Goal: Obtain resource: Download file/media

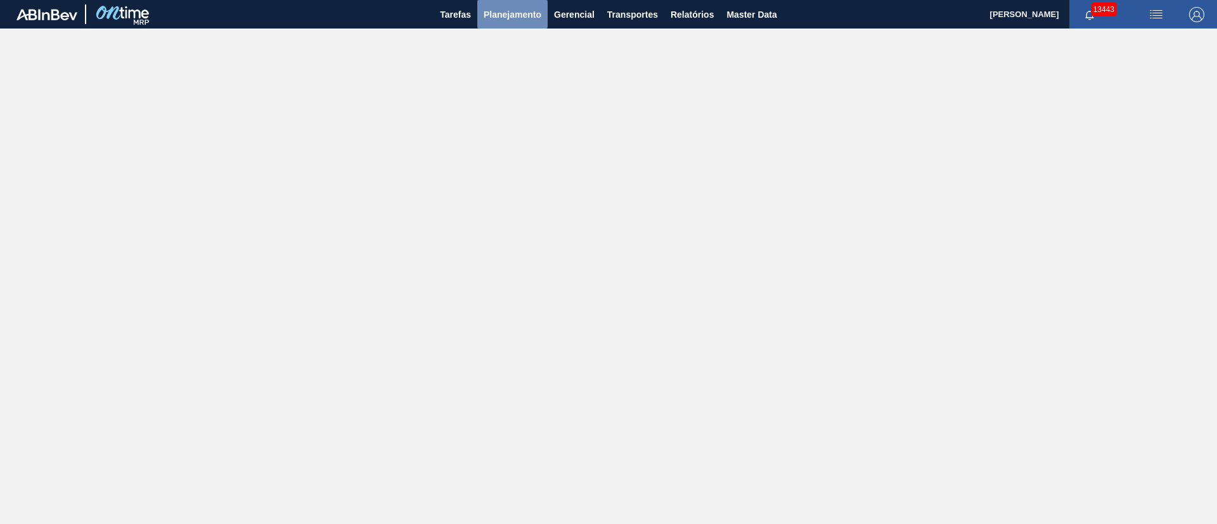
click at [500, 15] on span "Planejamento" at bounding box center [513, 14] width 58 height 15
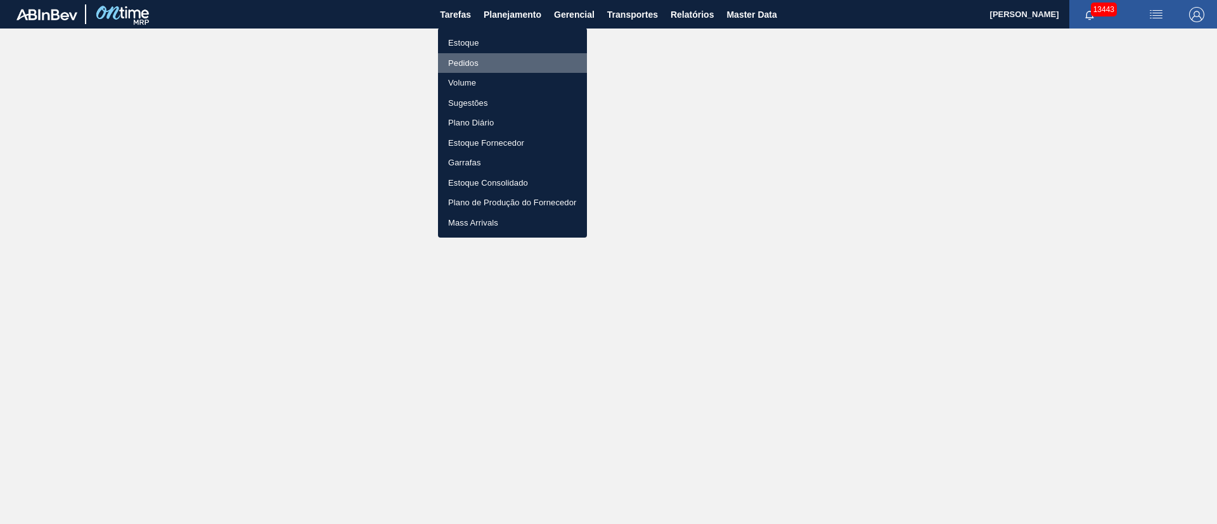
click at [459, 60] on li "Pedidos" at bounding box center [512, 63] width 149 height 20
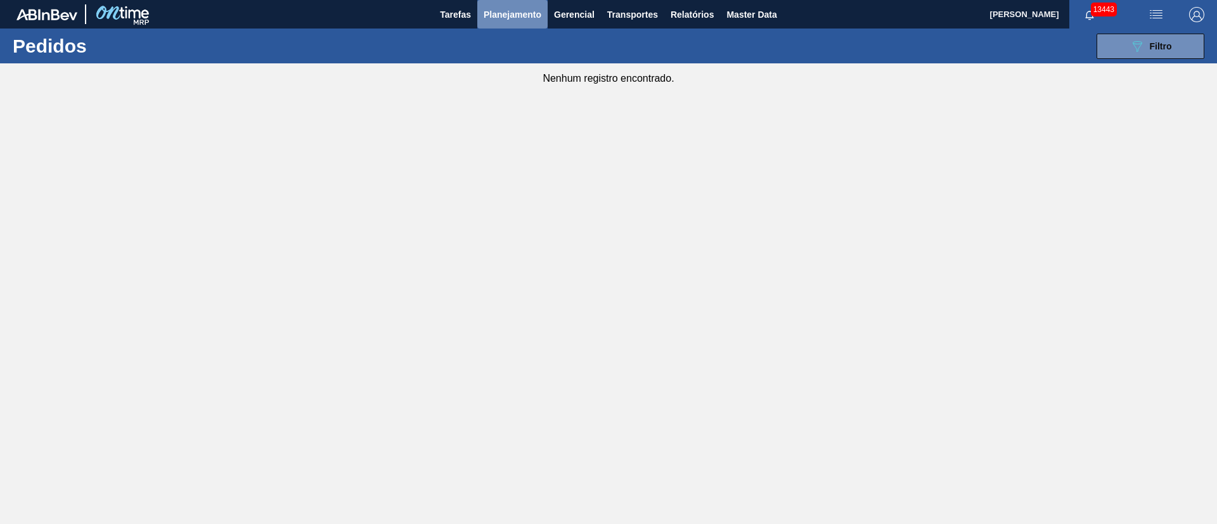
click at [512, 11] on span "Planejamento" at bounding box center [513, 14] width 58 height 15
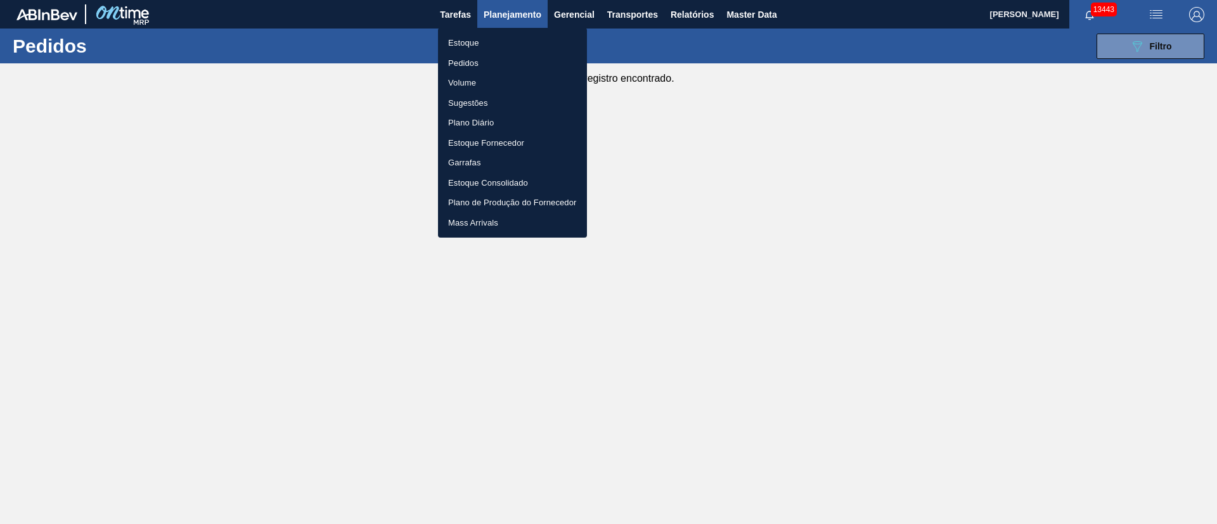
click at [478, 60] on li "Pedidos" at bounding box center [512, 63] width 149 height 20
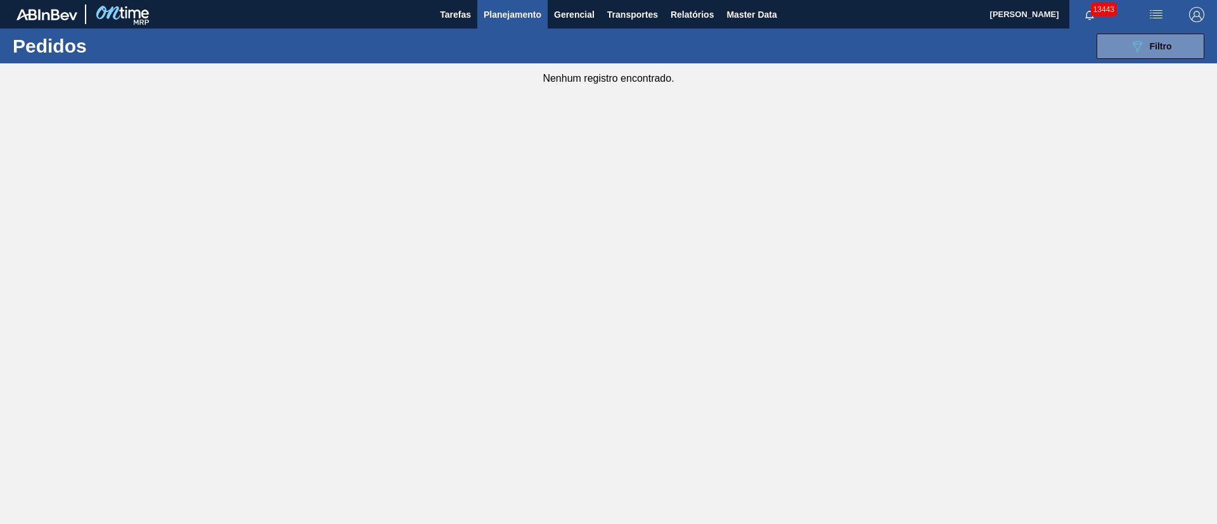
click at [511, 14] on span "Planejamento" at bounding box center [513, 14] width 58 height 15
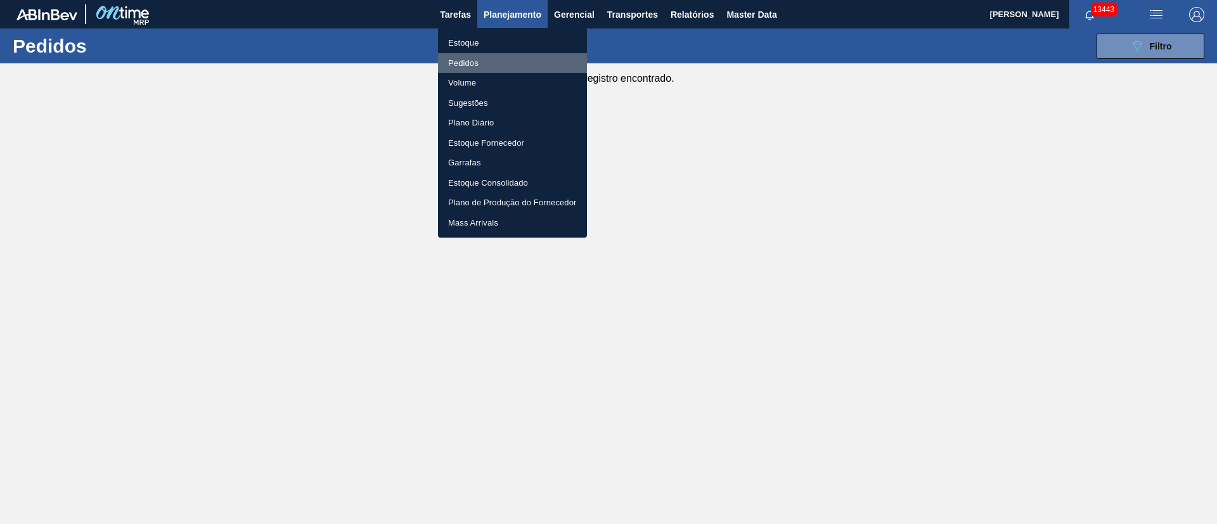
click at [465, 61] on li "Pedidos" at bounding box center [512, 63] width 149 height 20
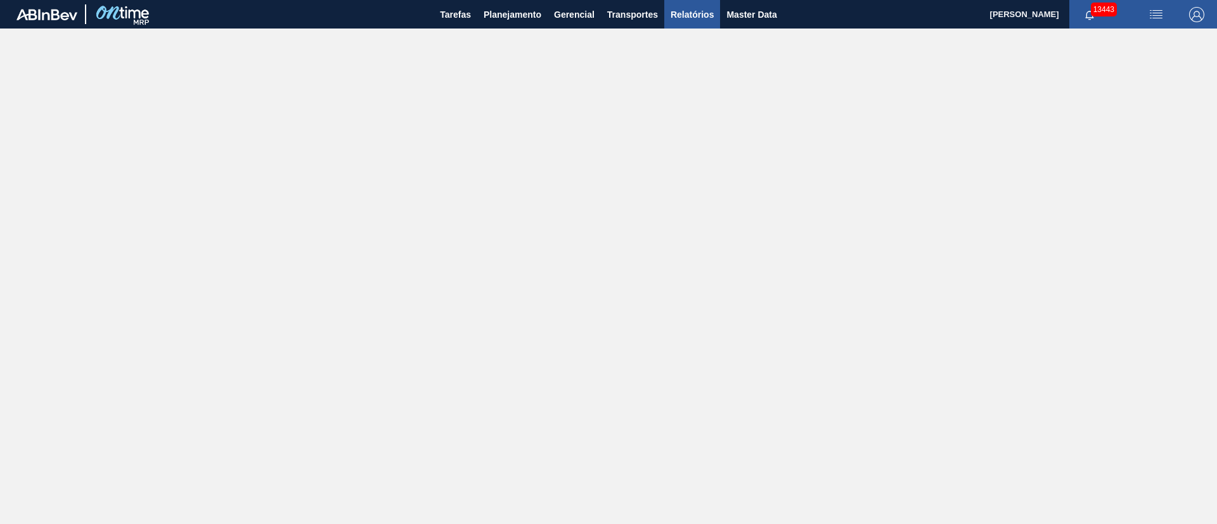
click at [692, 12] on span "Relatórios" at bounding box center [692, 14] width 43 height 15
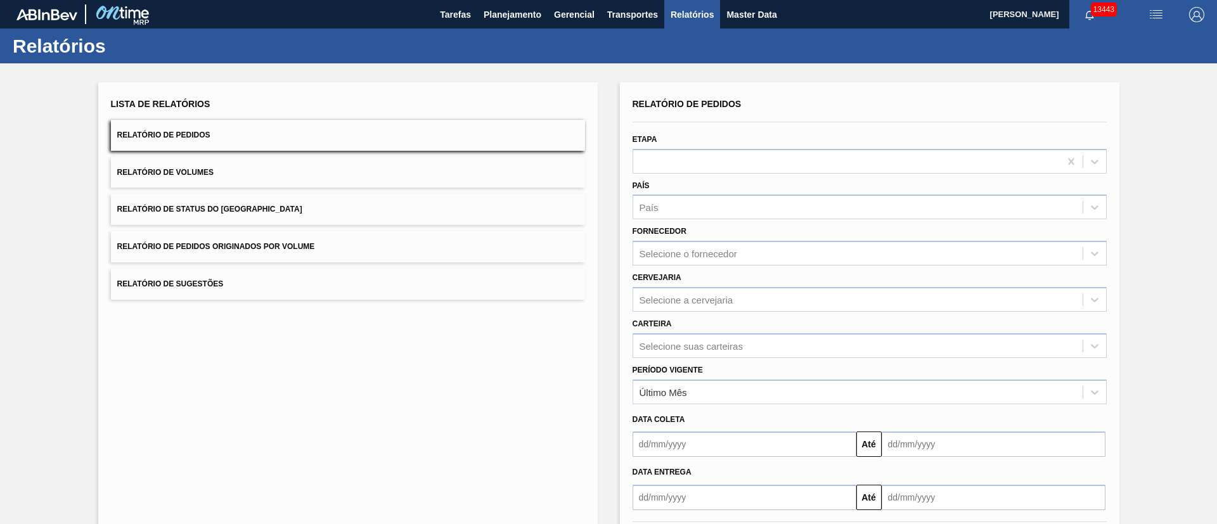
click at [281, 246] on span "Relatório de Pedidos Originados por Volume" at bounding box center [216, 246] width 198 height 9
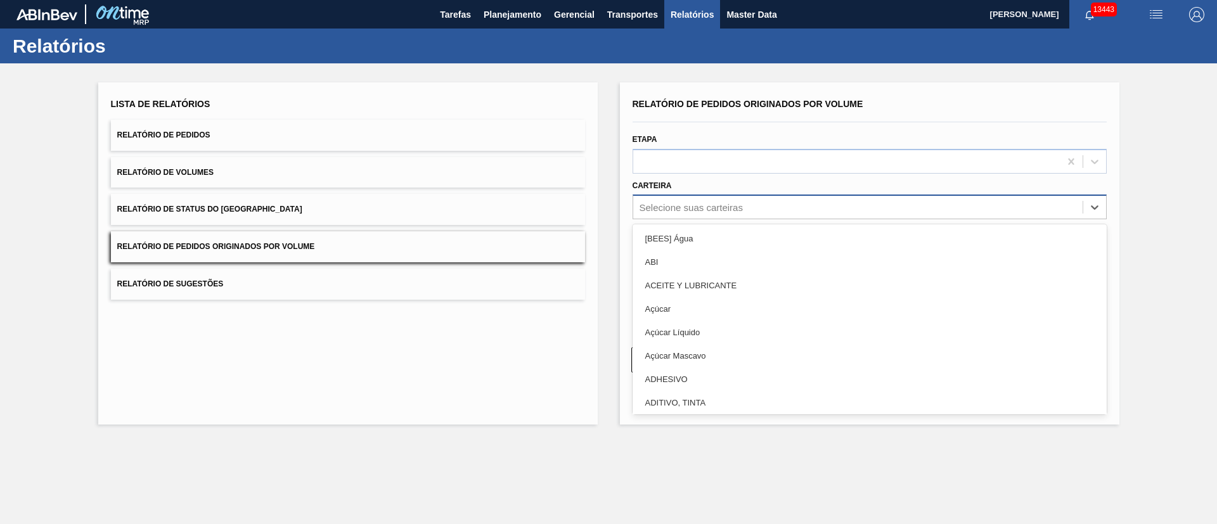
click at [673, 212] on div "Selecione suas carteiras" at bounding box center [691, 207] width 103 height 11
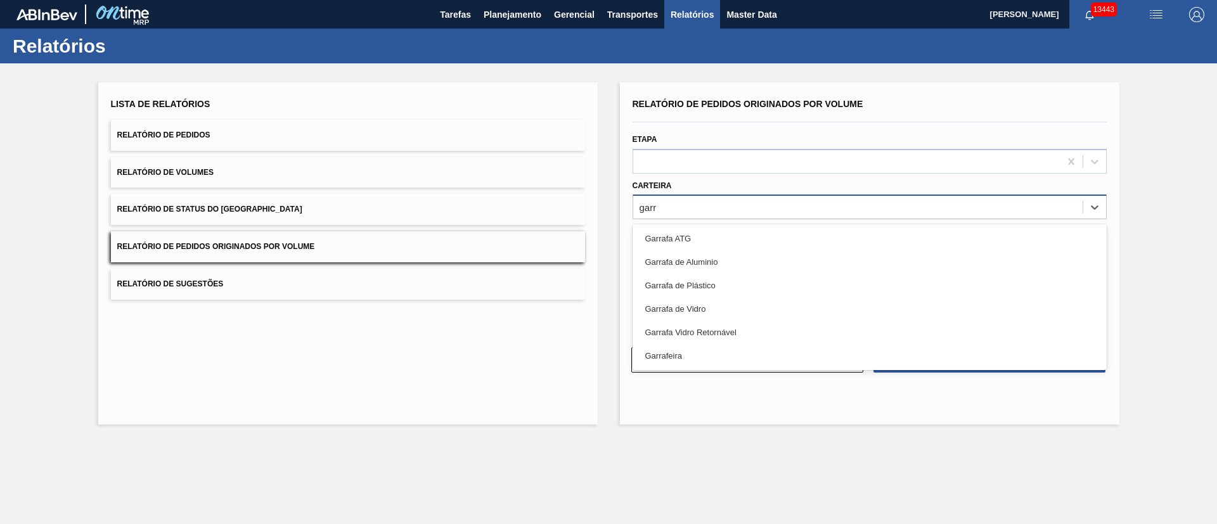
type input "garra"
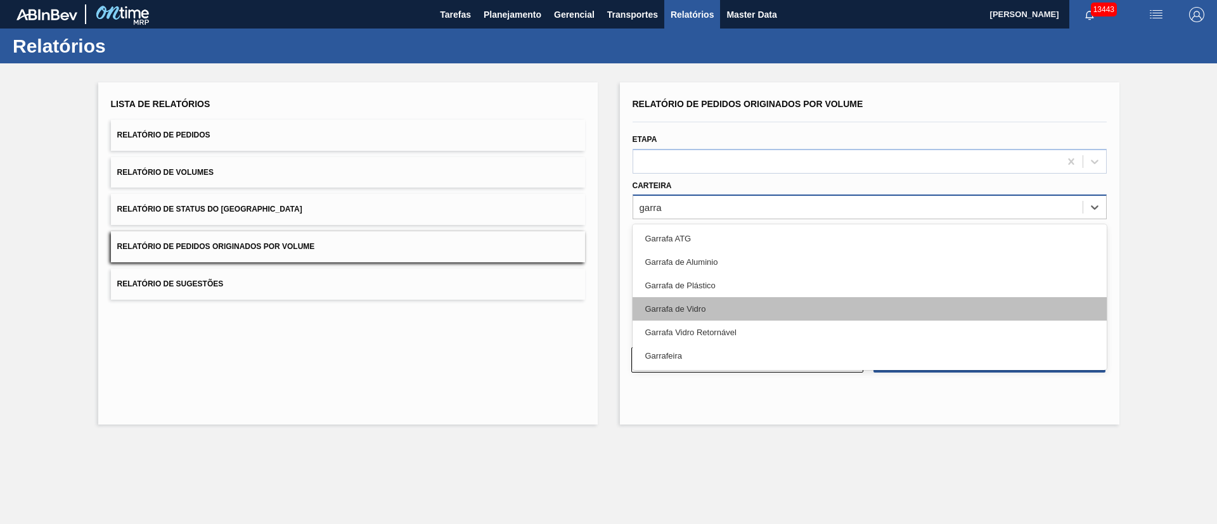
click at [700, 316] on div "Garrafa de Vidro" at bounding box center [870, 308] width 474 height 23
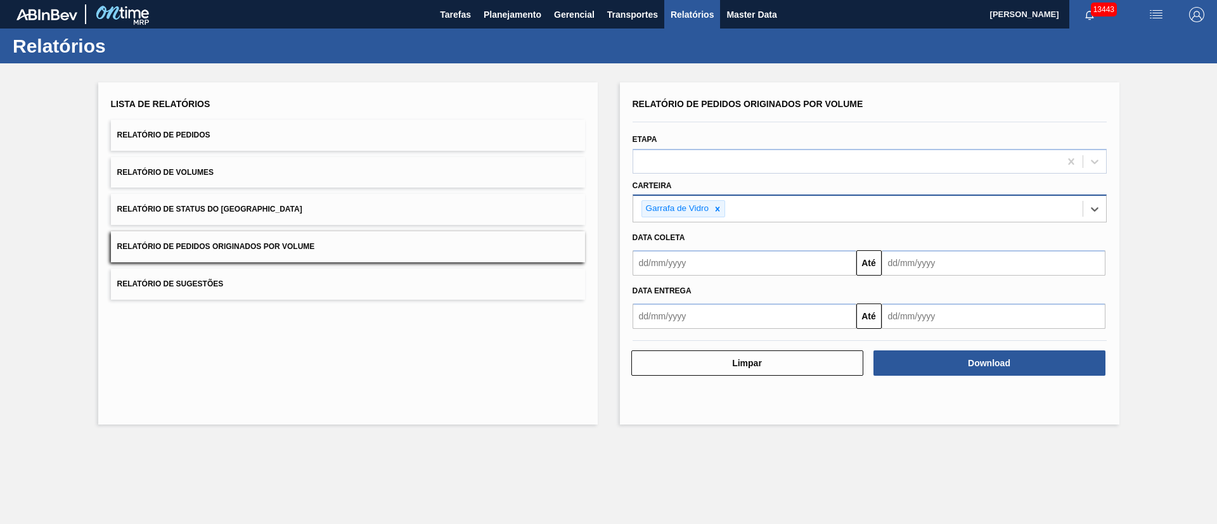
click at [693, 264] on input "text" at bounding box center [745, 262] width 224 height 25
click at [708, 331] on div "1" at bounding box center [708, 334] width 17 height 17
type input "01/10/2025"
click at [971, 249] on div "01/10/2025 Até" at bounding box center [870, 261] width 484 height 29
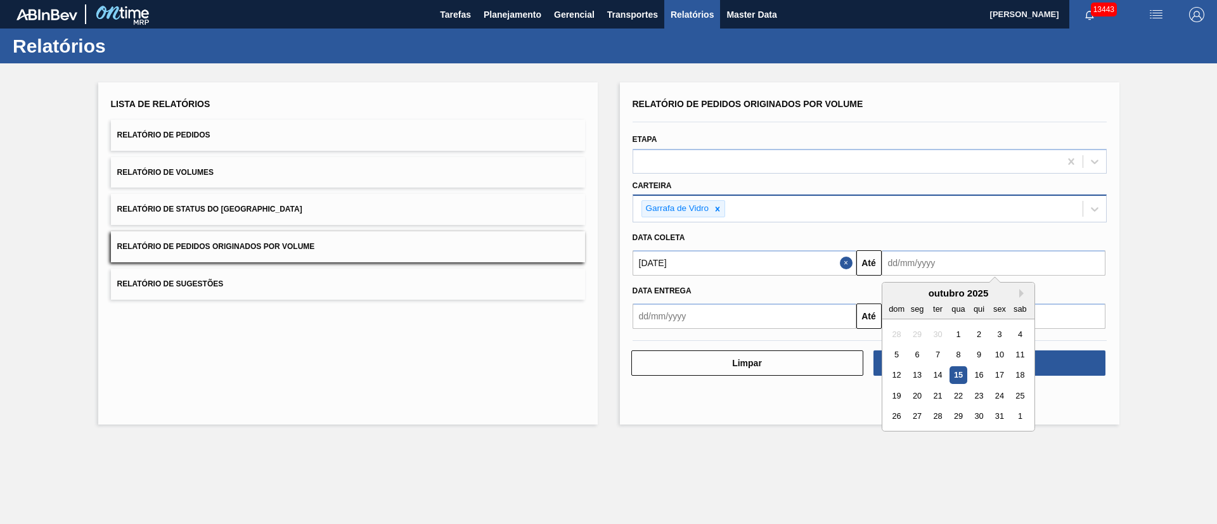
click at [949, 258] on input "text" at bounding box center [994, 262] width 224 height 25
click at [958, 416] on div "29" at bounding box center [958, 416] width 17 height 17
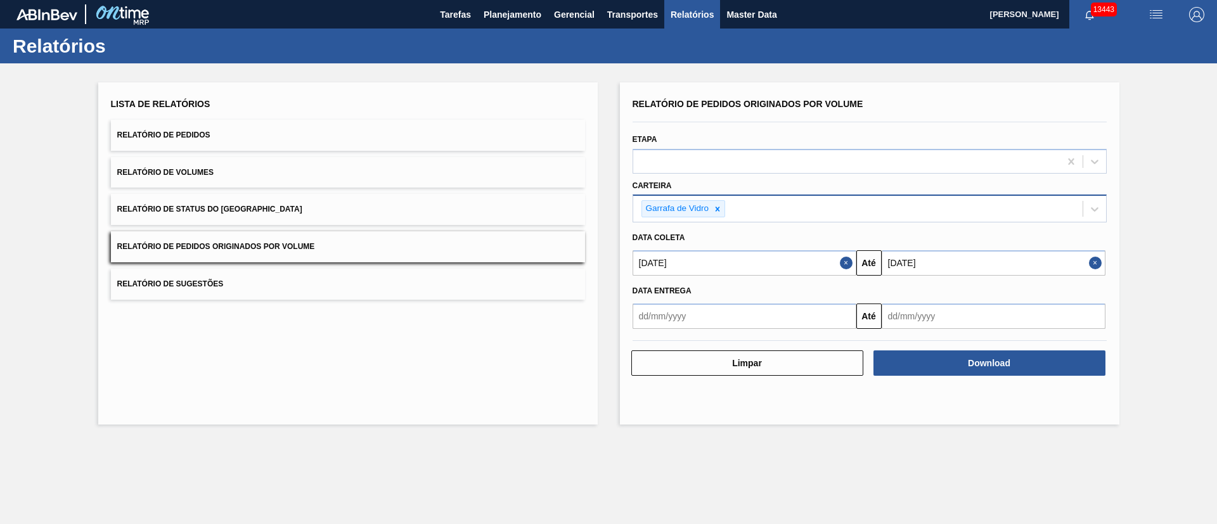
click at [969, 257] on input "29/10/2025" at bounding box center [994, 262] width 224 height 25
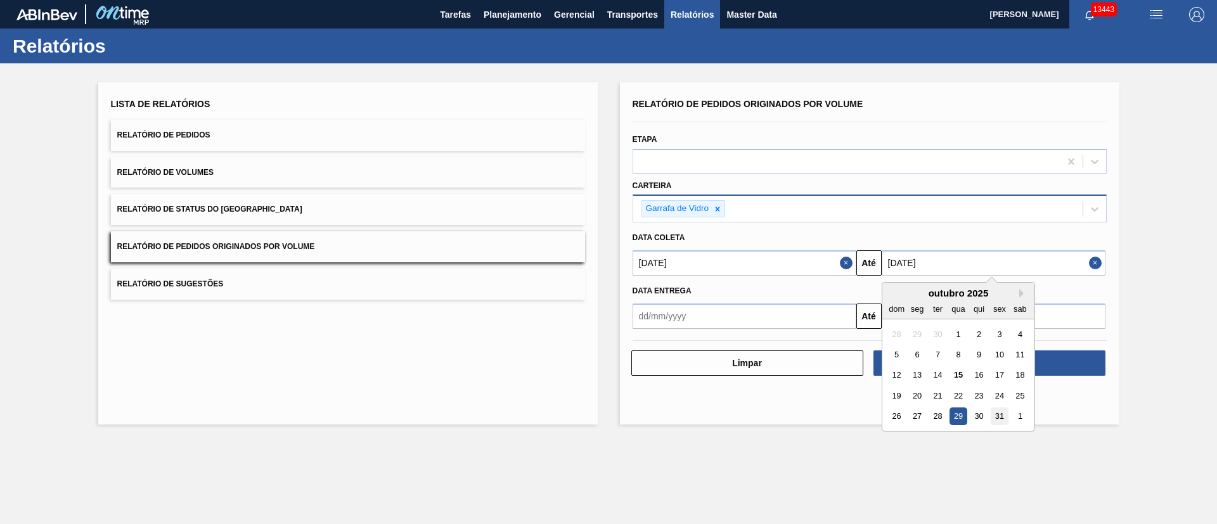
click at [995, 416] on div "31" at bounding box center [999, 416] width 17 height 17
type input "31/10/2025"
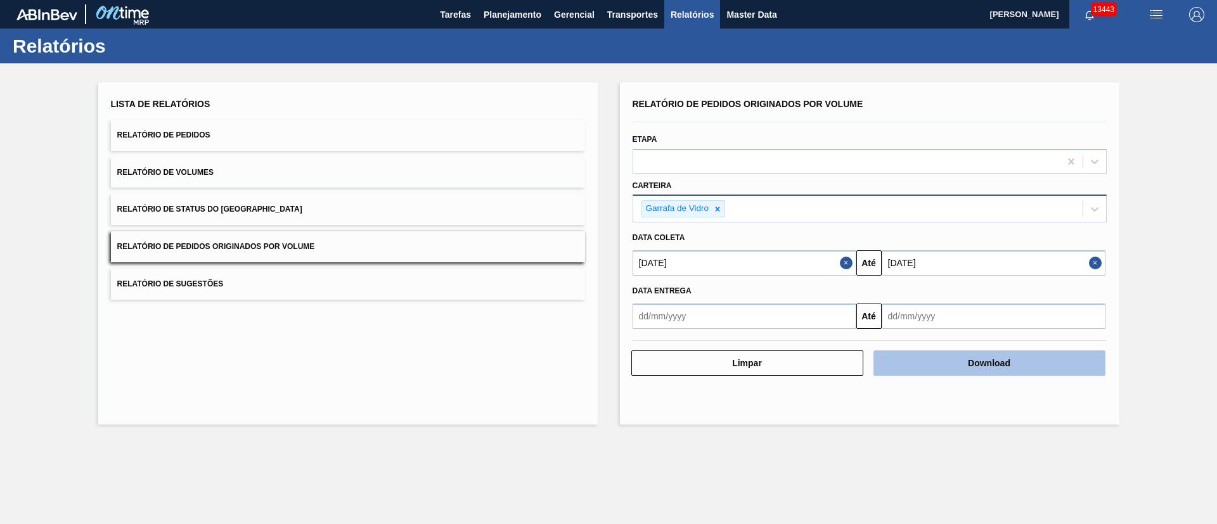
click at [1013, 356] on button "Download" at bounding box center [990, 363] width 232 height 25
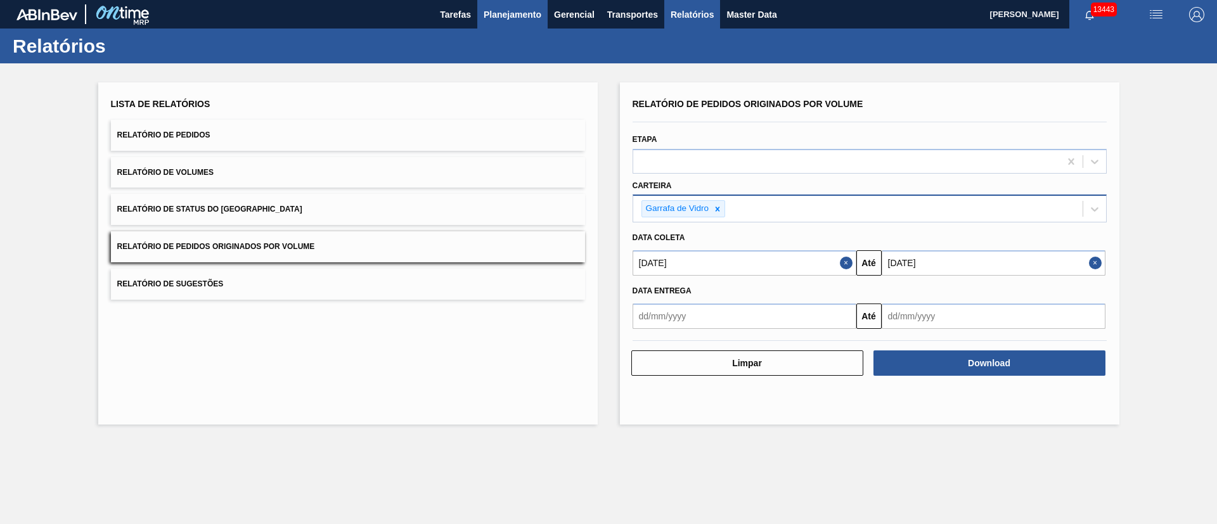
click at [489, 15] on span "Planejamento" at bounding box center [513, 14] width 58 height 15
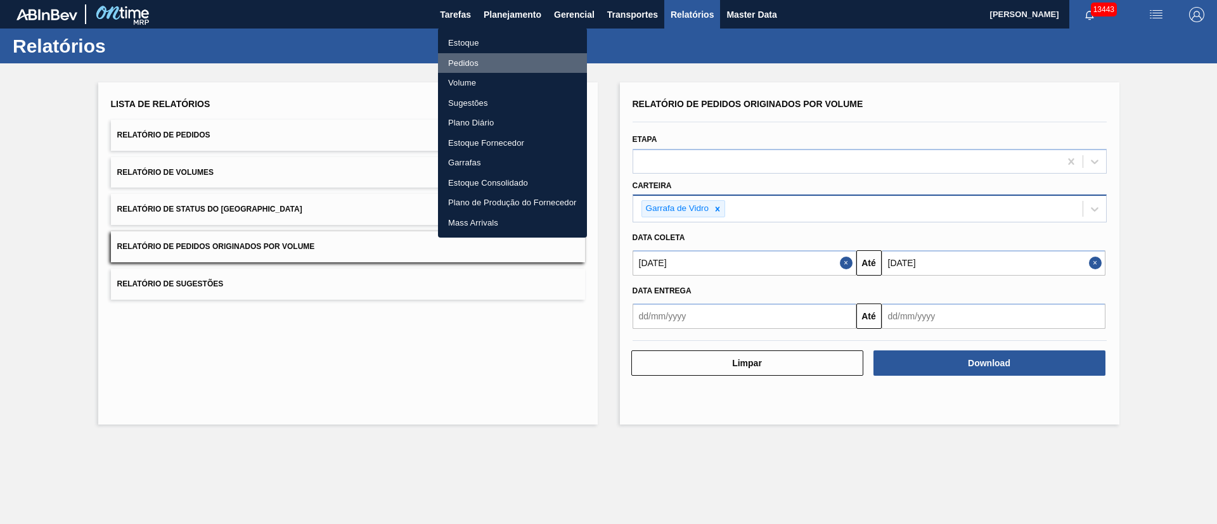
click at [460, 63] on li "Pedidos" at bounding box center [512, 63] width 149 height 20
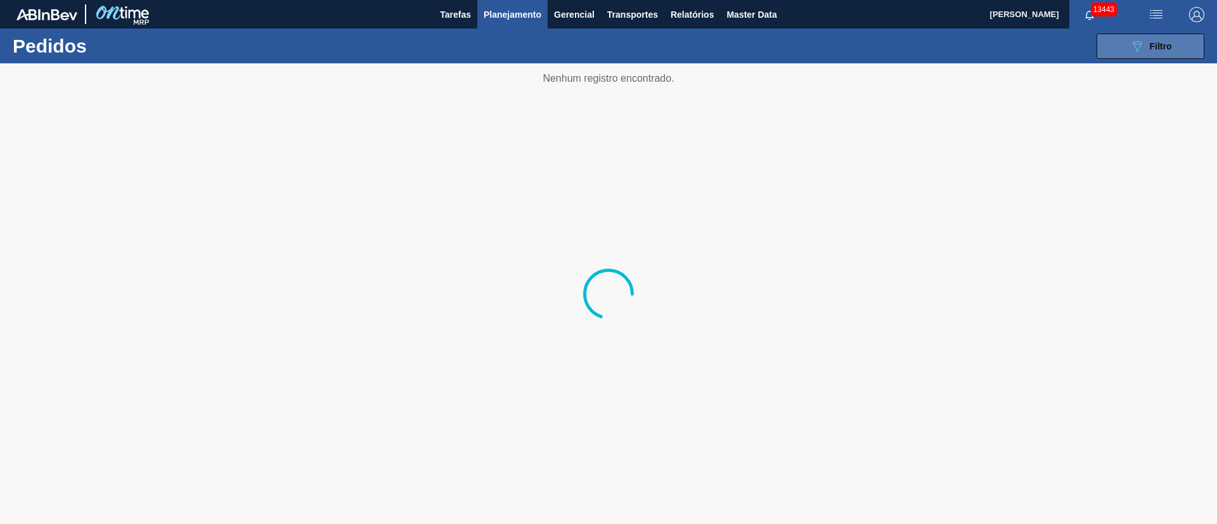
click at [1173, 53] on button "089F7B8B-B2A5-4AFE-B5C0-19BA573D28AC Filtro" at bounding box center [1151, 46] width 108 height 25
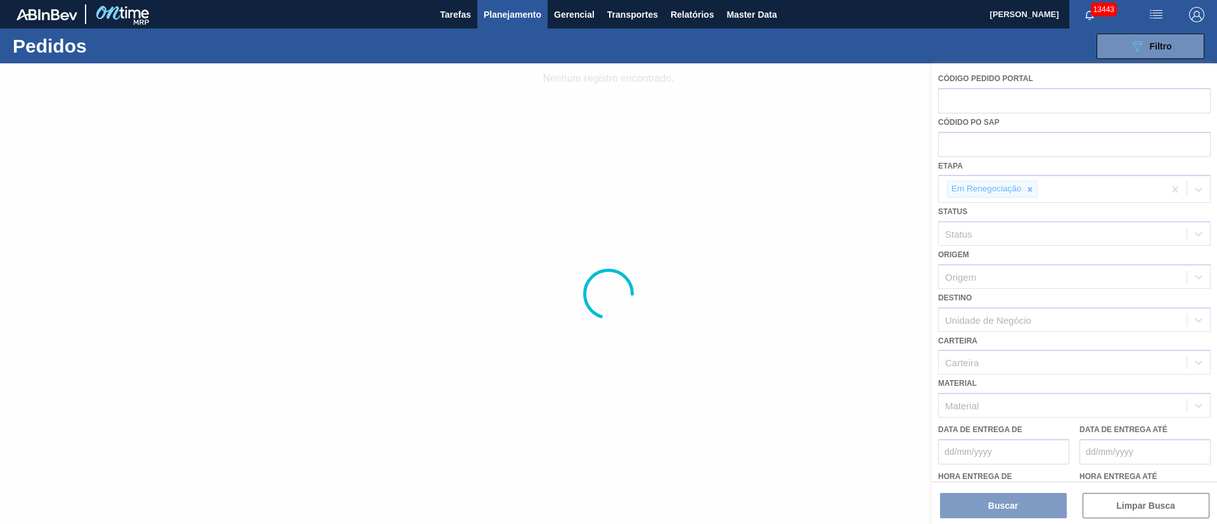
click at [979, 505] on div at bounding box center [608, 293] width 1217 height 461
click at [979, 504] on div at bounding box center [608, 293] width 1217 height 461
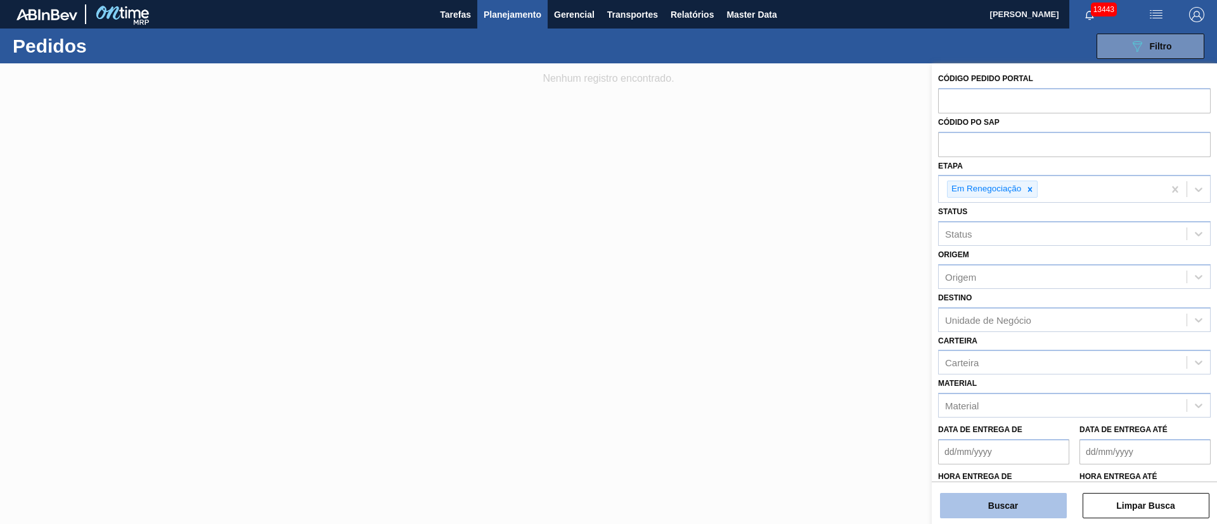
click at [993, 517] on button "Buscar" at bounding box center [1003, 505] width 127 height 25
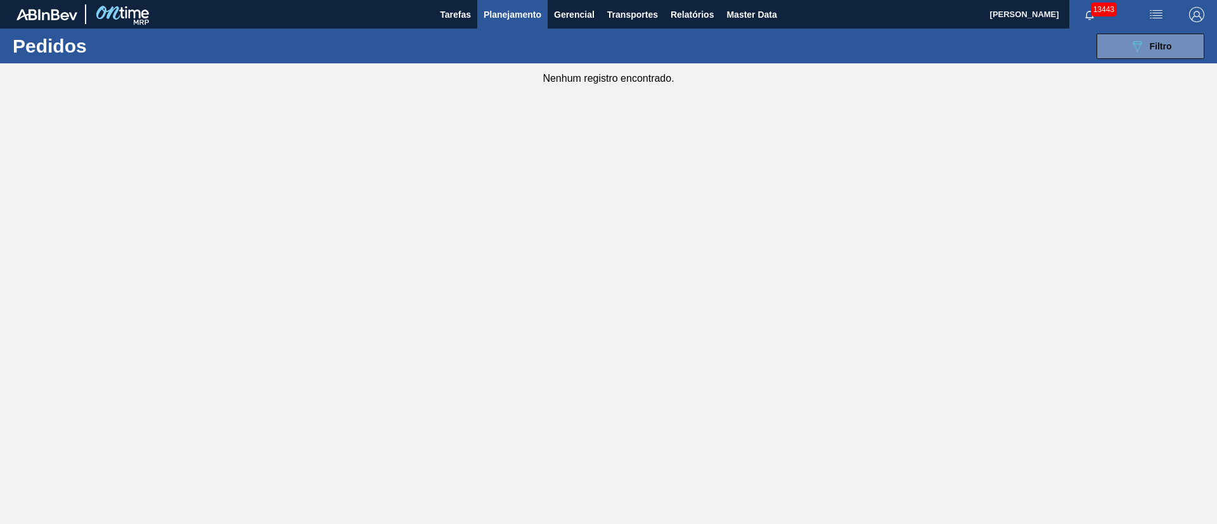
click at [946, 125] on main "Tarefas Planejamento Gerencial Transportes Relatórios Master Data Juliane Romag…" at bounding box center [608, 262] width 1217 height 524
click at [927, 162] on main "Tarefas Planejamento Gerencial Transportes Relatórios Master Data Juliane Romag…" at bounding box center [608, 262] width 1217 height 524
click at [503, 10] on span "Planejamento" at bounding box center [513, 14] width 58 height 15
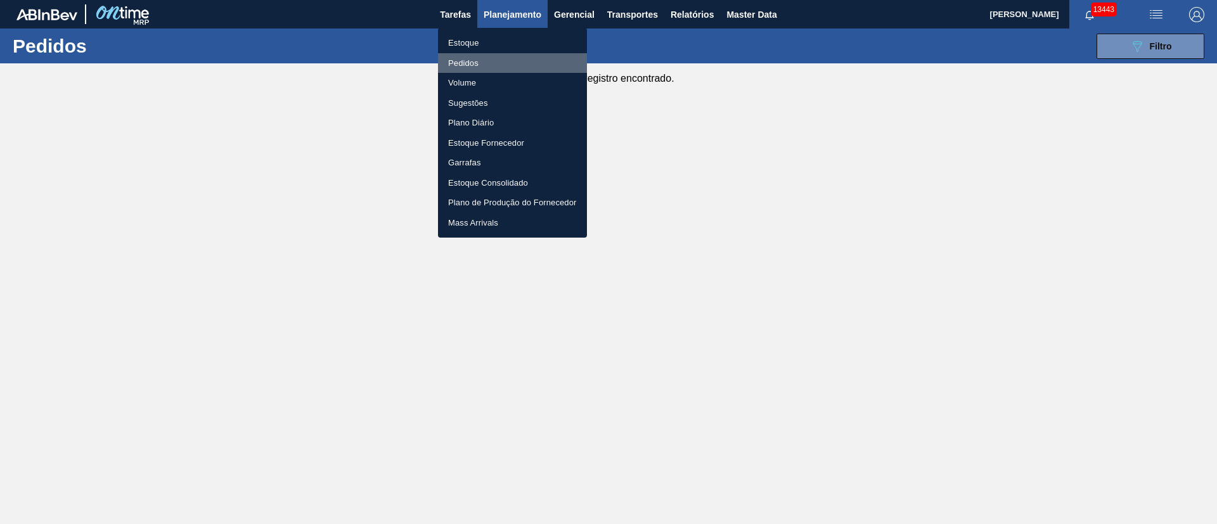
click at [468, 55] on li "Pedidos" at bounding box center [512, 63] width 149 height 20
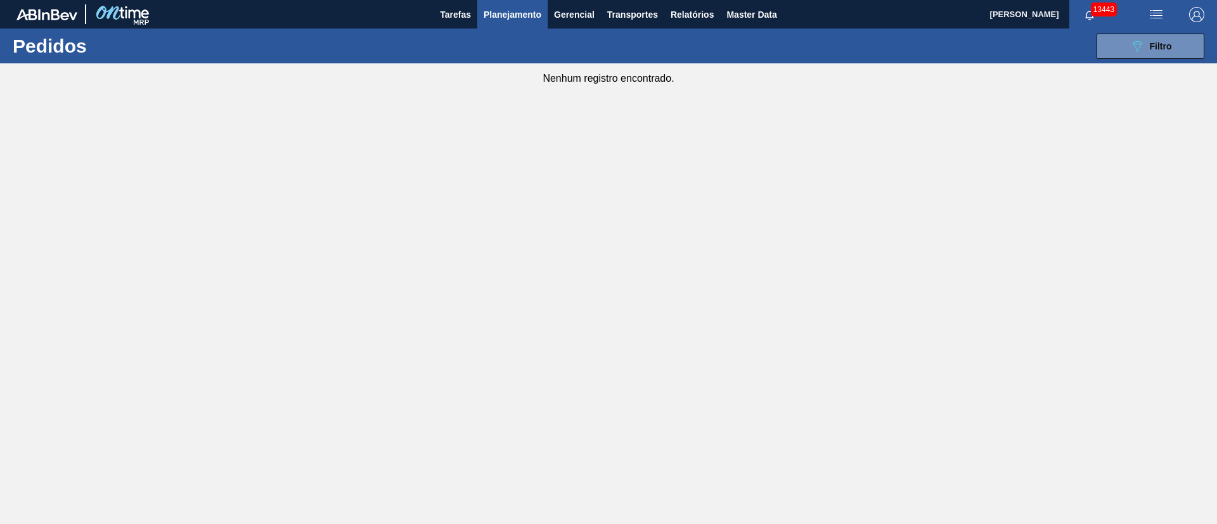
click at [519, 10] on span "Planejamento" at bounding box center [513, 14] width 58 height 15
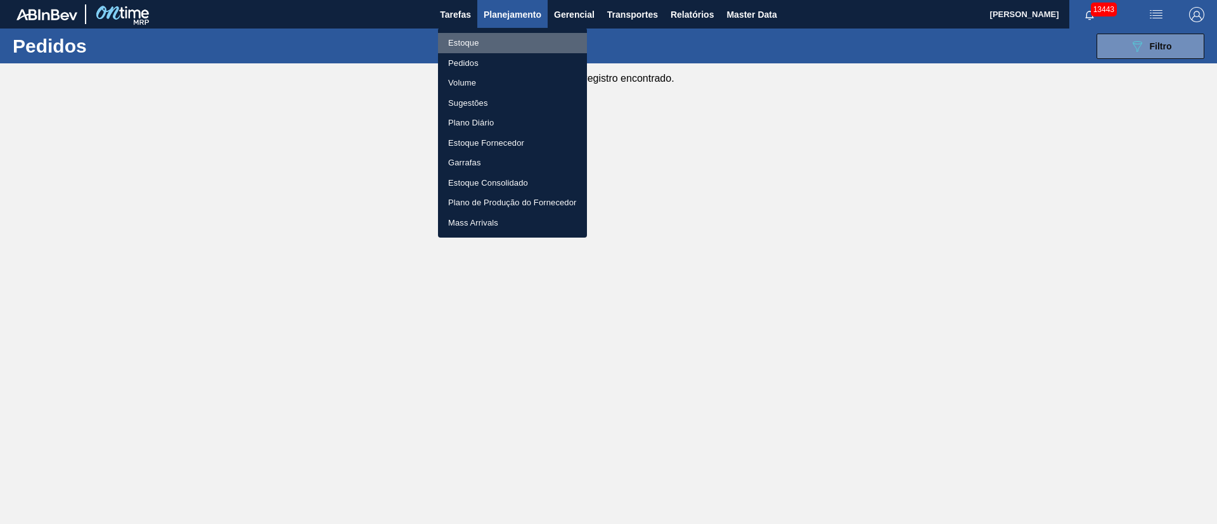
click at [459, 41] on li "Estoque" at bounding box center [512, 43] width 149 height 20
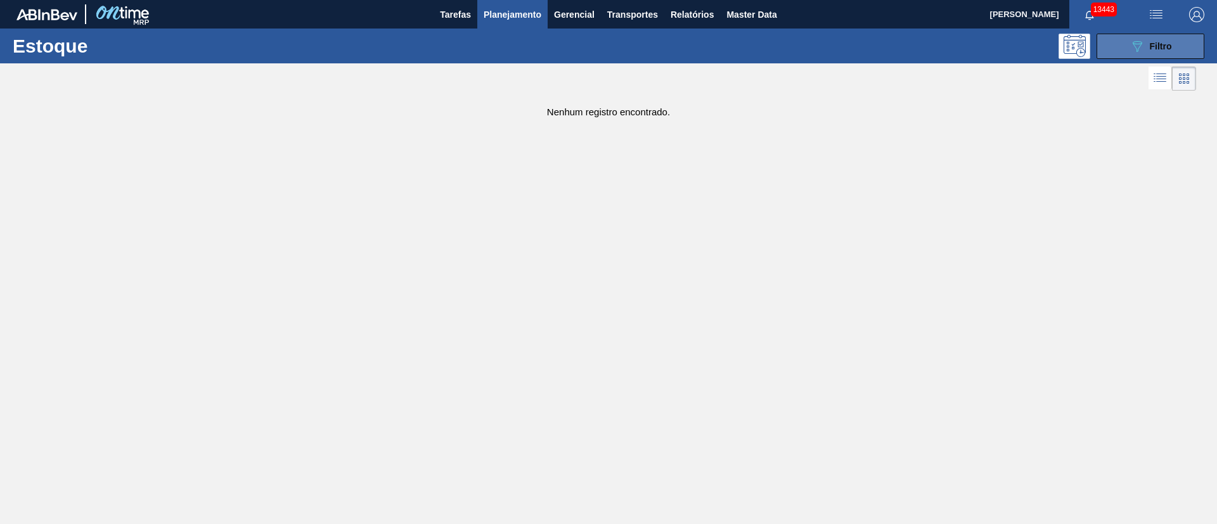
click at [1159, 44] on span "Filtro" at bounding box center [1161, 46] width 22 height 10
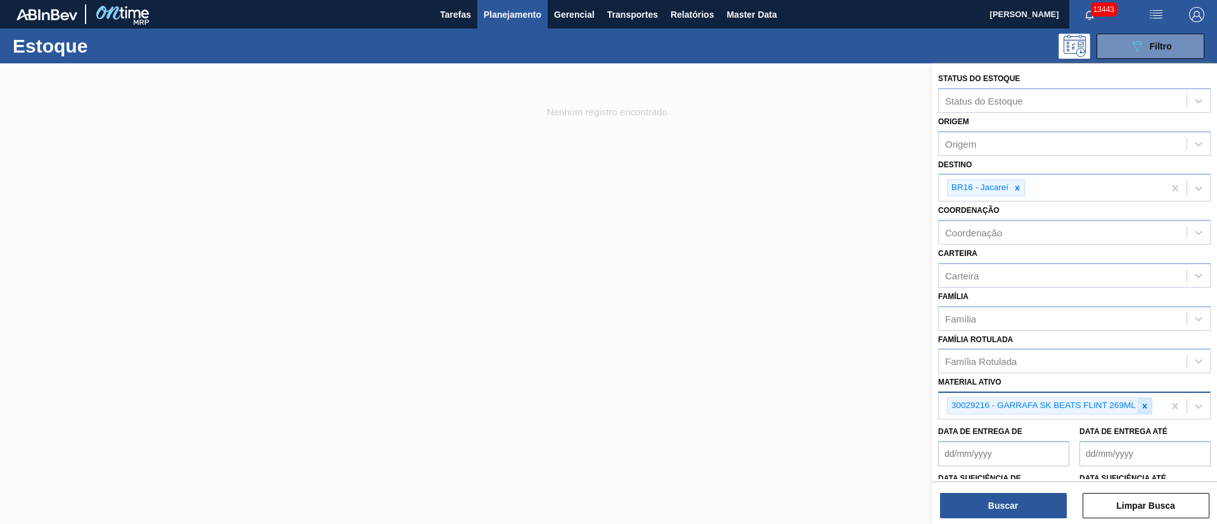
click at [1144, 404] on icon at bounding box center [1144, 406] width 4 height 4
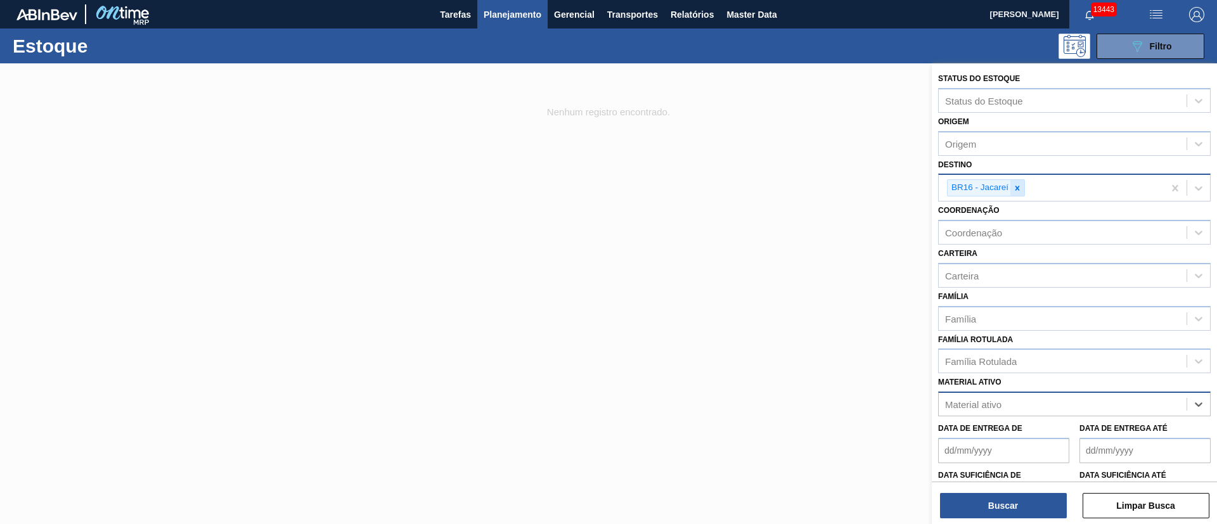
click at [1021, 189] on icon at bounding box center [1017, 188] width 9 height 9
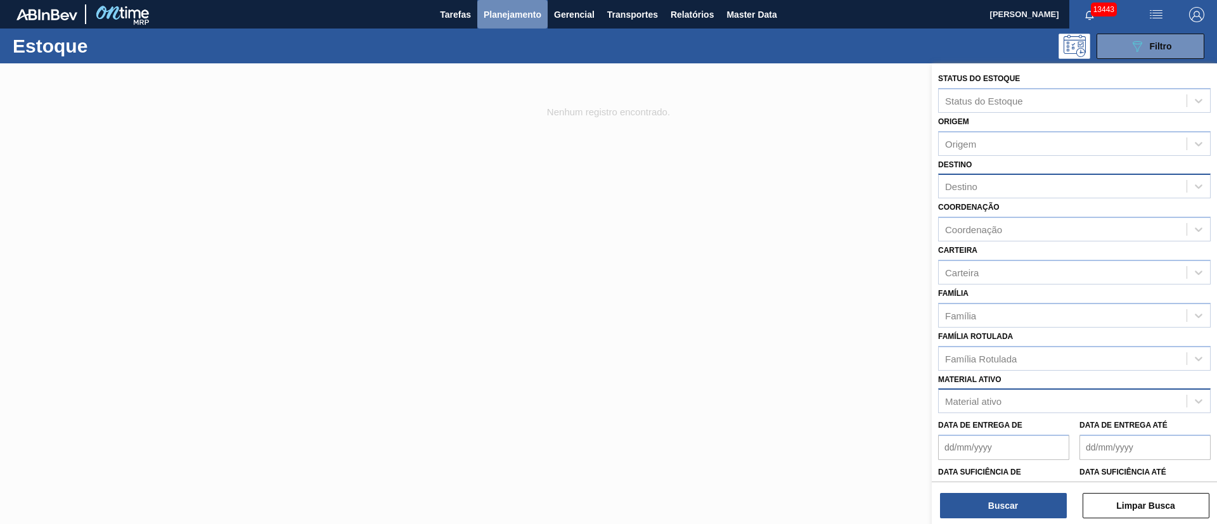
click at [532, 12] on span "Planejamento" at bounding box center [513, 14] width 58 height 15
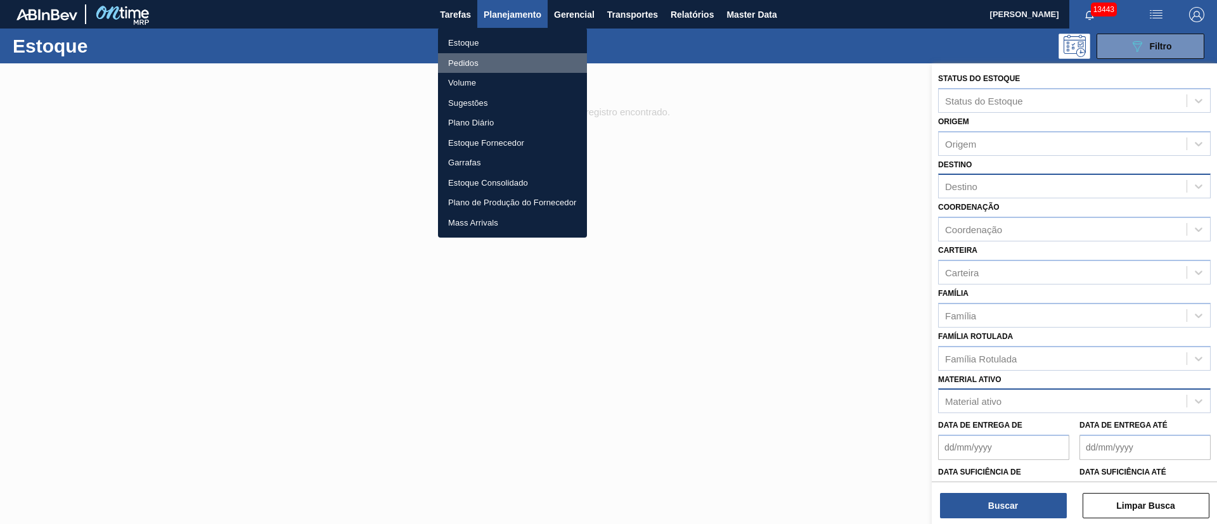
click at [459, 64] on li "Pedidos" at bounding box center [512, 63] width 149 height 20
